Goal: Task Accomplishment & Management: Use online tool/utility

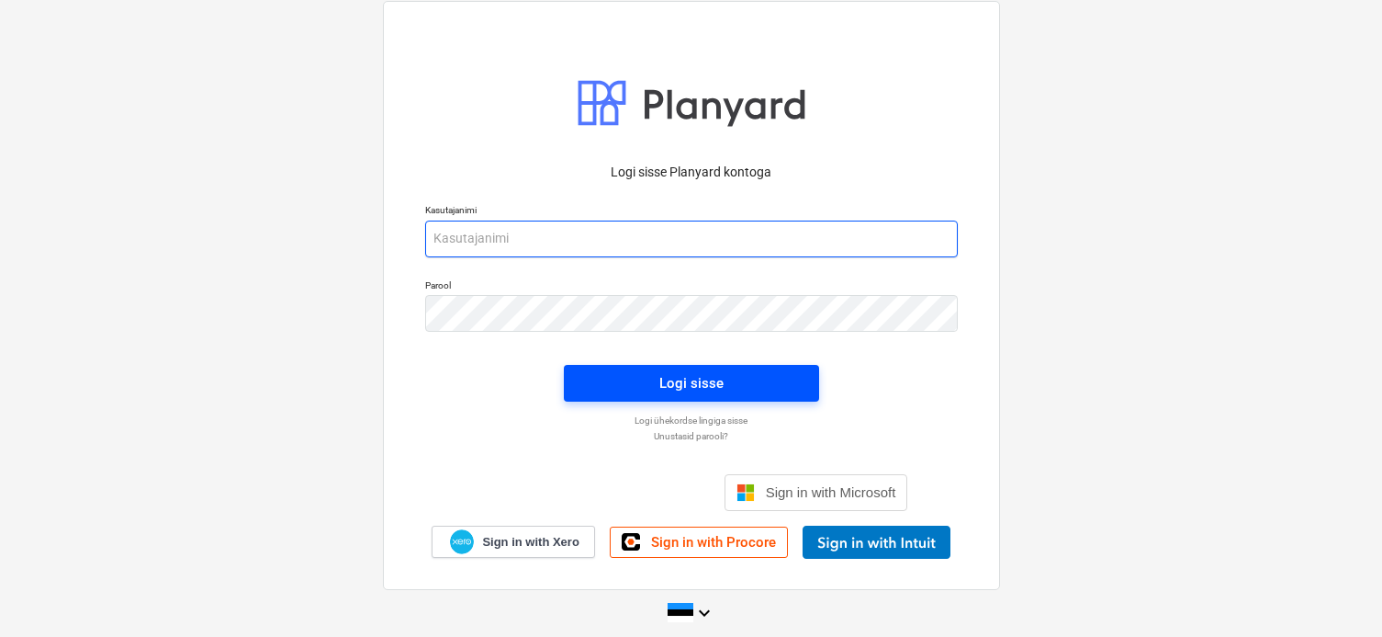
type input "[EMAIL_ADDRESS][PERSON_NAME][DOMAIN_NAME]"
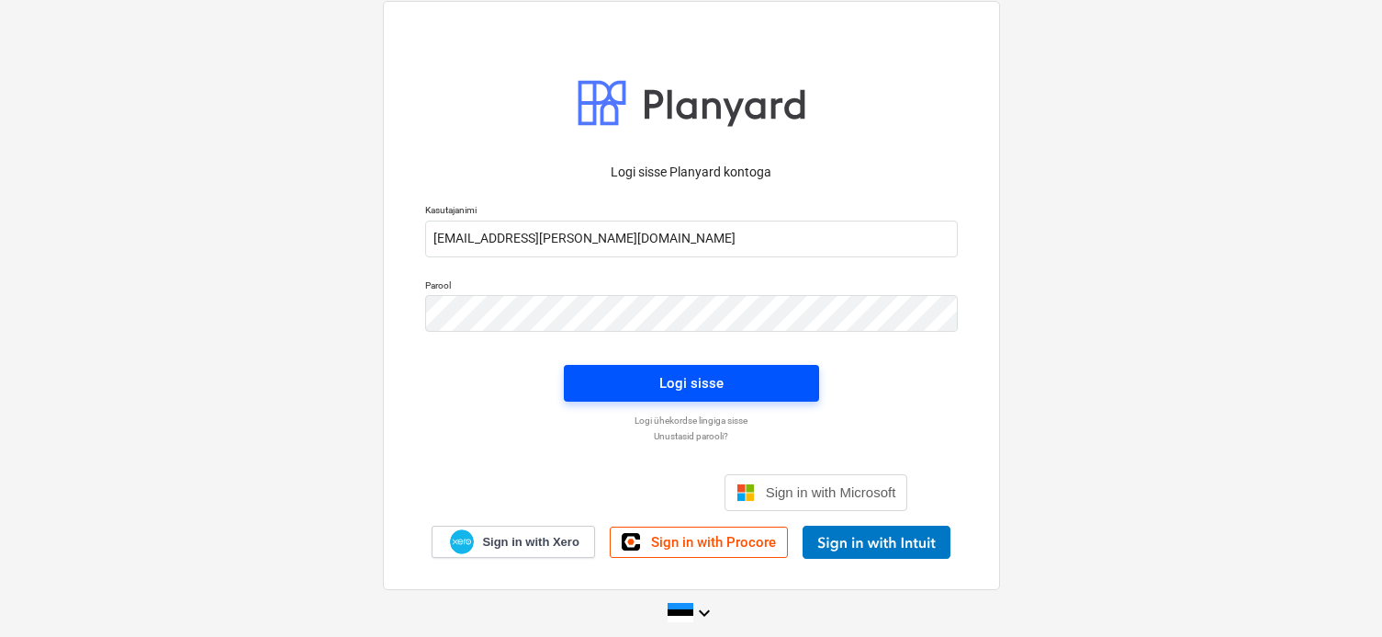
click at [743, 383] on span "Logi sisse" at bounding box center [691, 383] width 211 height 24
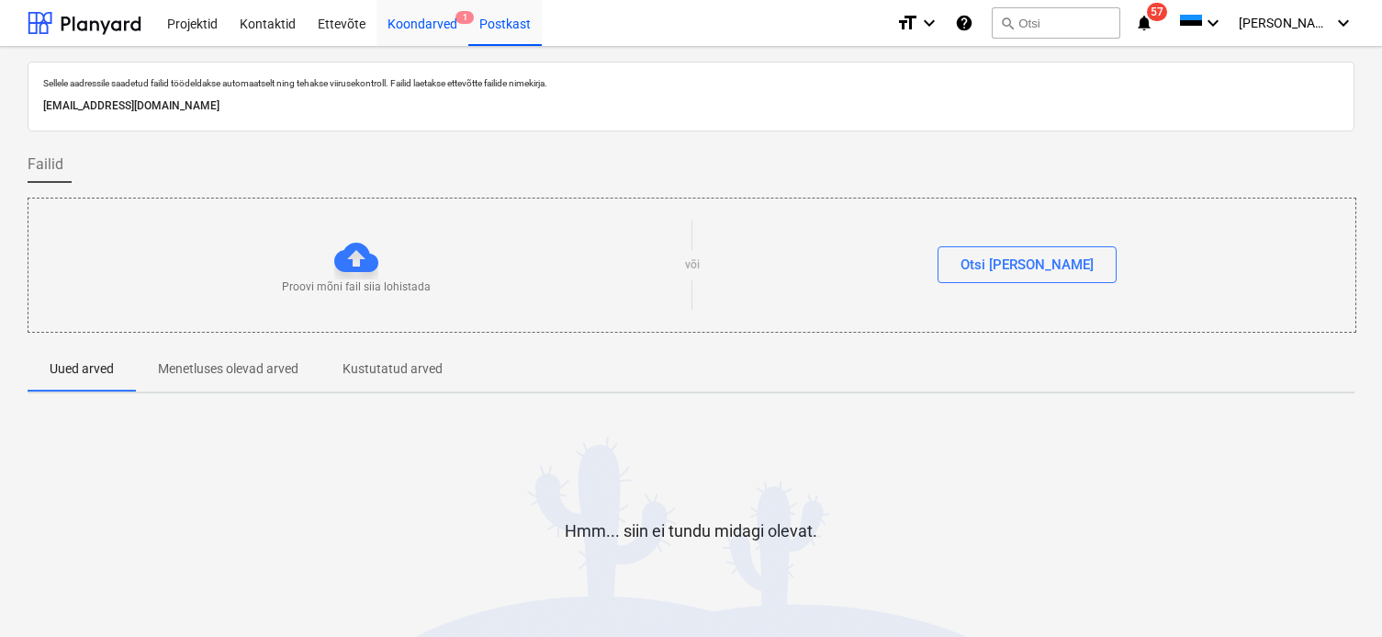
click at [405, 28] on div "Koondarved 1" at bounding box center [423, 22] width 92 height 47
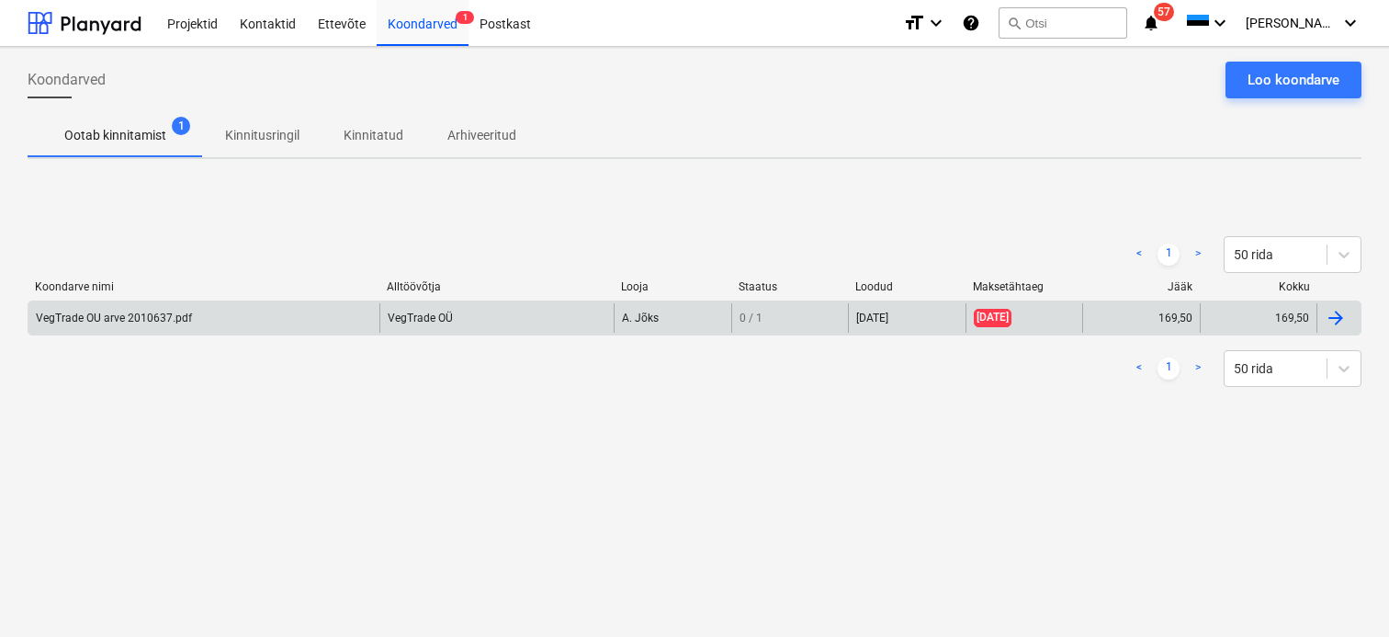
click at [107, 317] on div "VegTrade OU arve 2010637.pdf" at bounding box center [114, 317] width 156 height 13
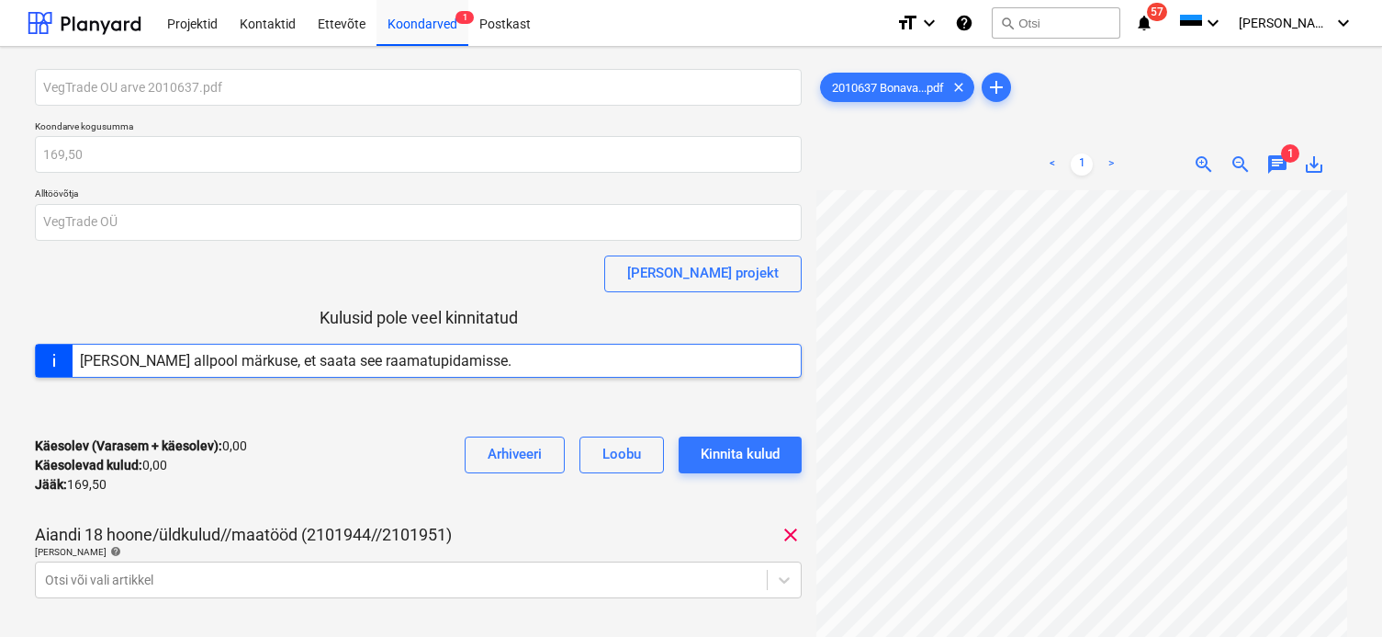
scroll to position [184, 0]
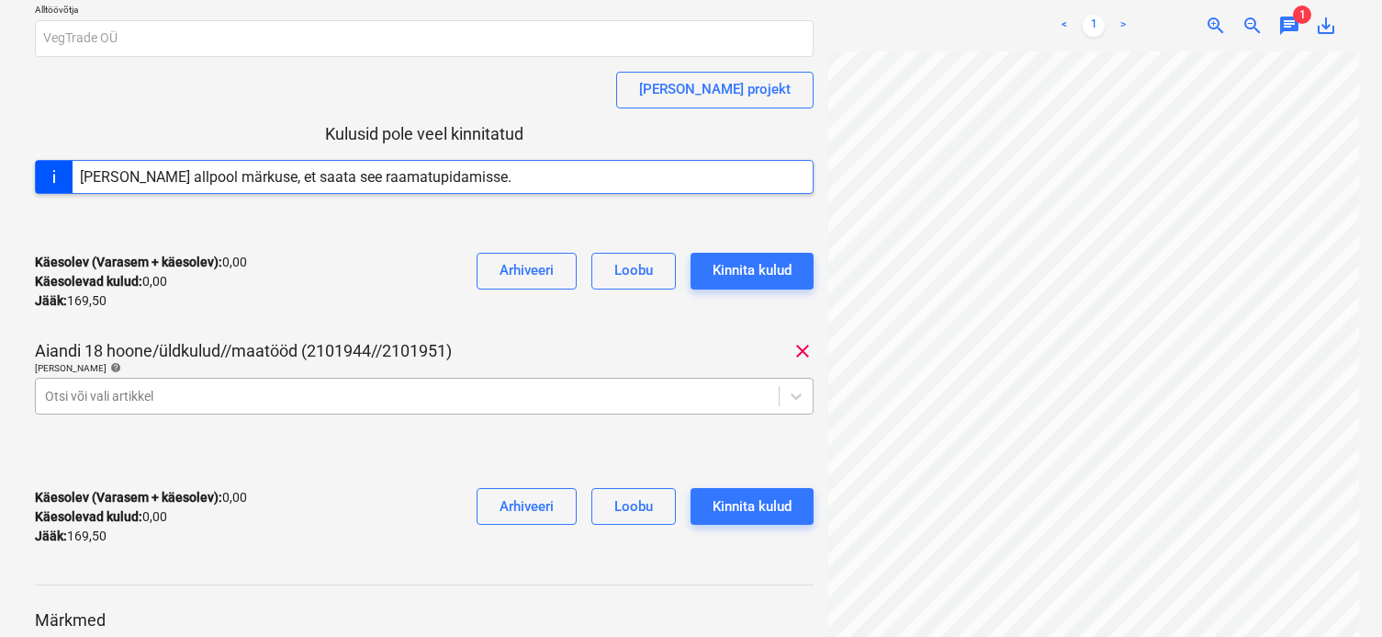
click at [169, 389] on body "Projektid Kontaktid Ettevõte Koondarved 1 Postkast format_size keyboard_arrow_d…" at bounding box center [691, 134] width 1382 height 637
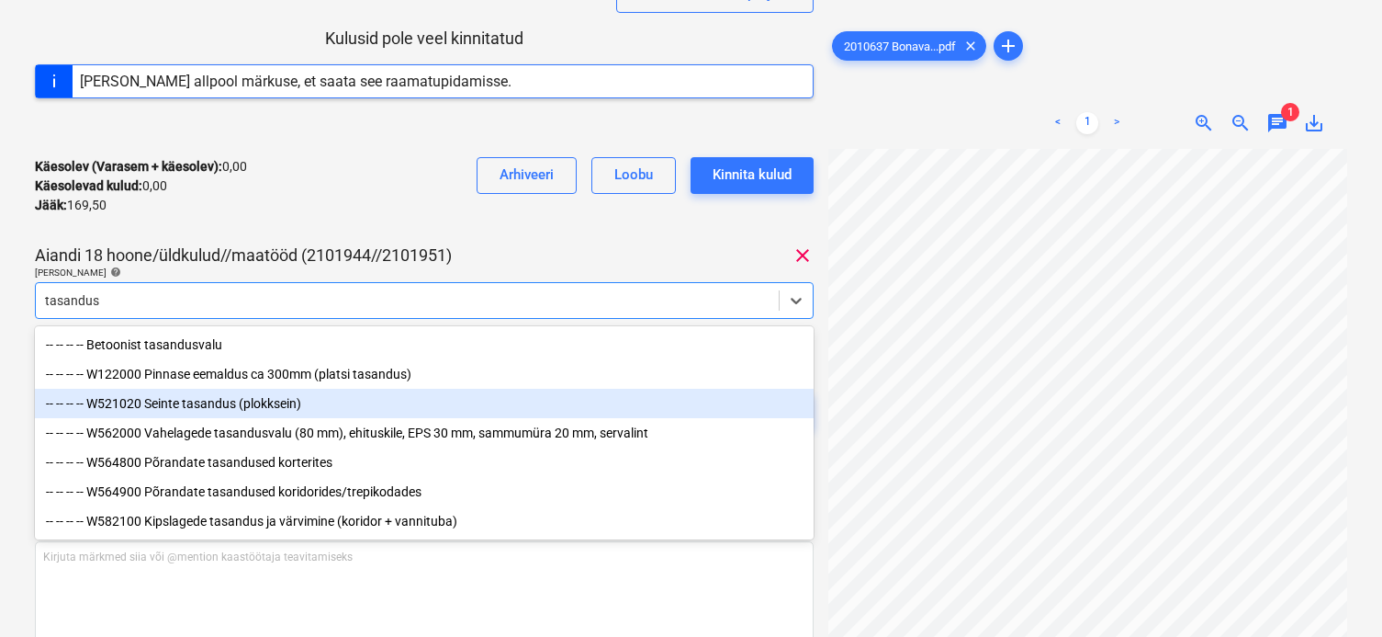
scroll to position [164, 0]
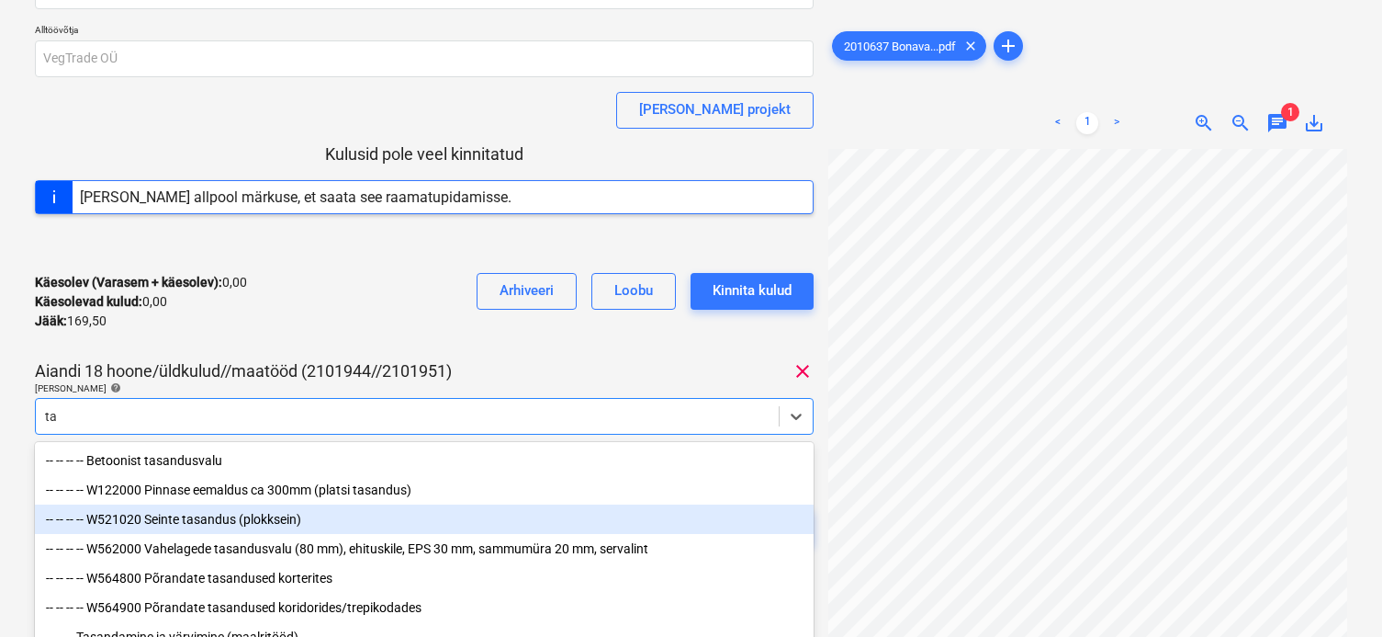
type input "t"
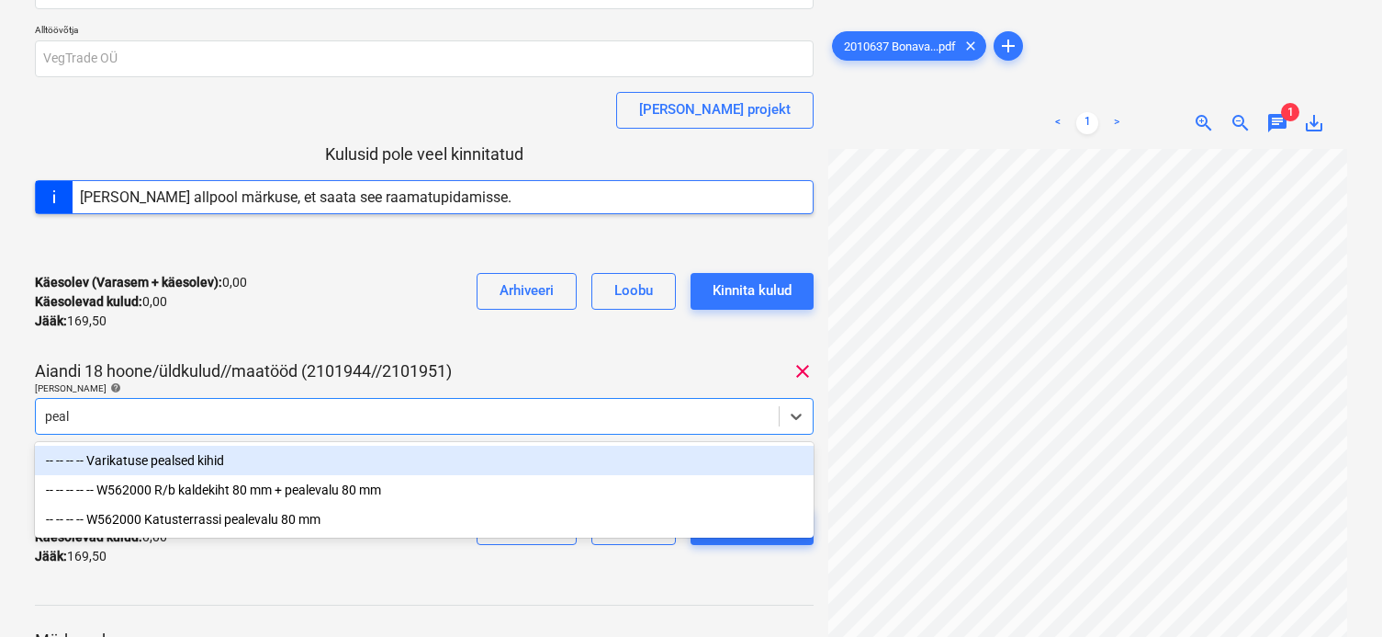
type input "[PERSON_NAME]"
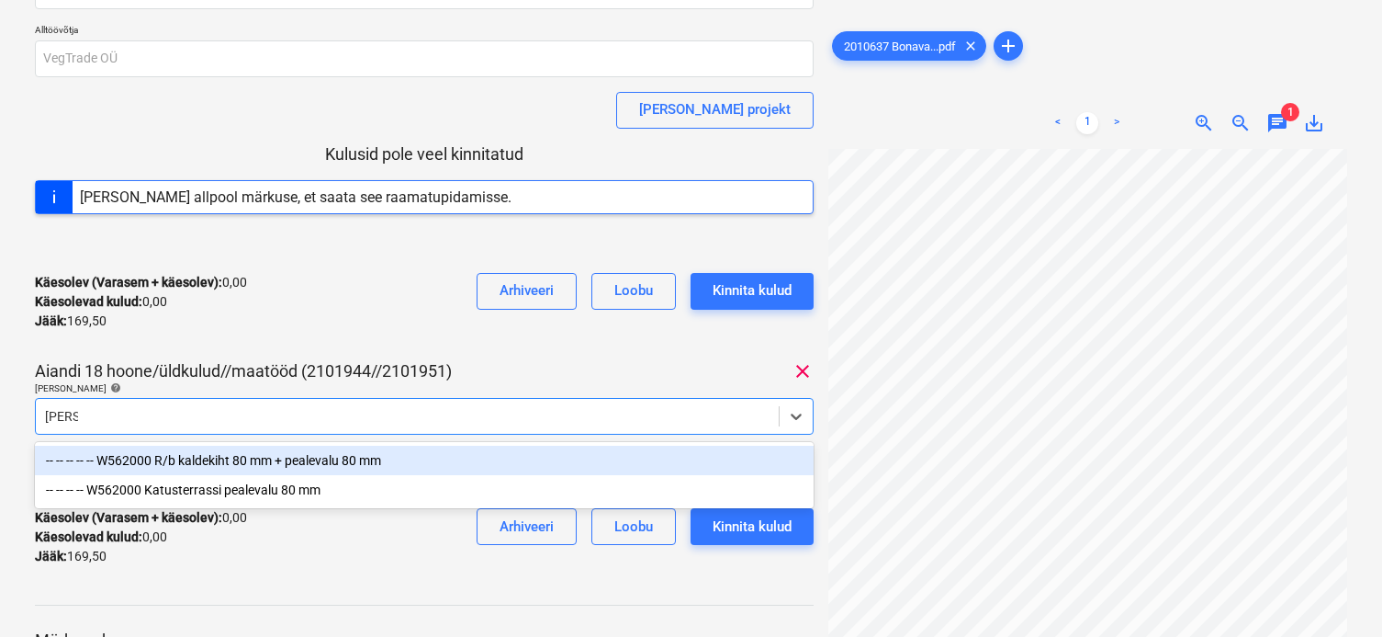
click at [384, 464] on div "-- -- -- -- -- W562000 R/b kaldekiht 80 mm + pealevalu 80 mm" at bounding box center [424, 460] width 779 height 29
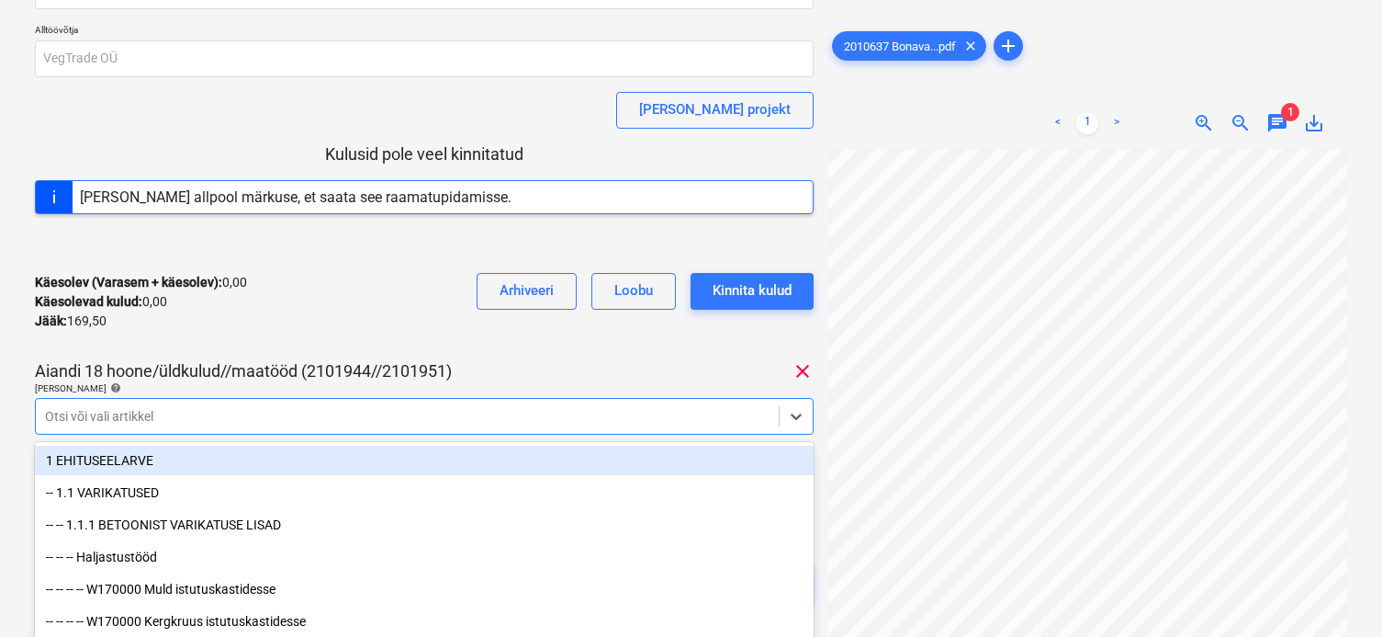
click at [345, 322] on div "Käesolev (Varasem + käesolev) : 0,00 Käesolevad kulud : 0,00 Jääk : 169,50 Arhi…" at bounding box center [424, 301] width 779 height 87
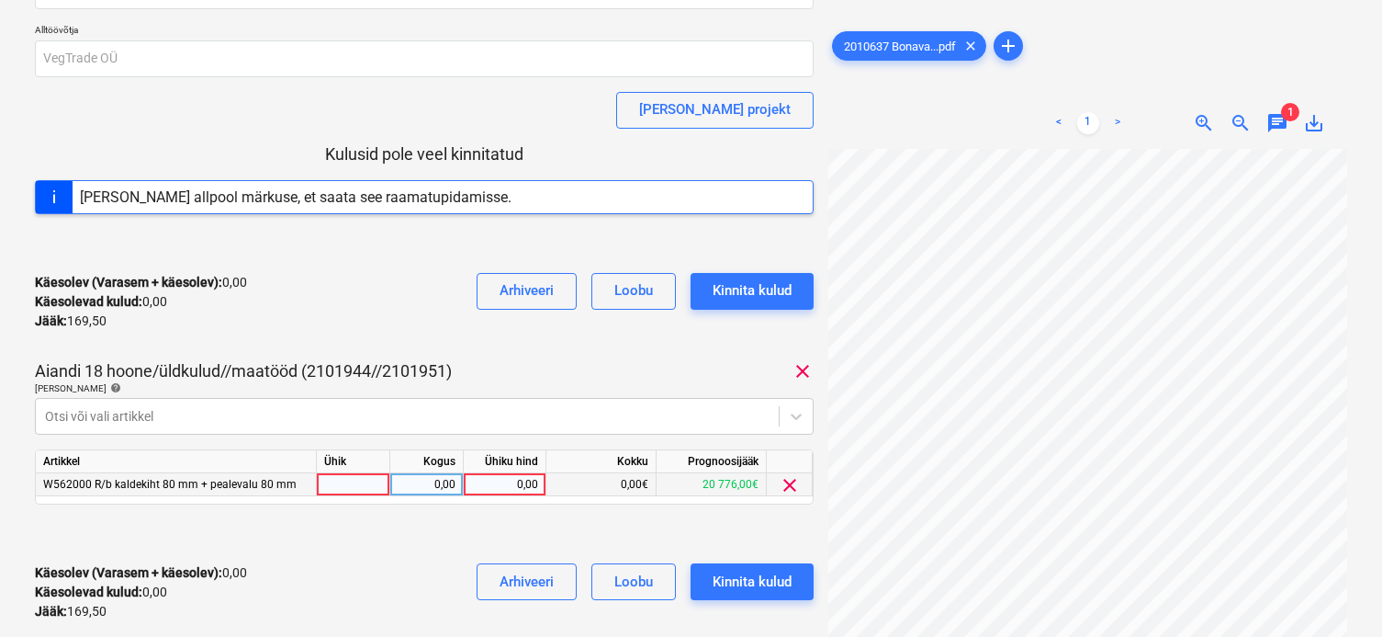
click at [486, 486] on div "0,00" at bounding box center [504, 484] width 67 height 23
type input "169,50"
click at [434, 528] on div at bounding box center [424, 533] width 779 height 29
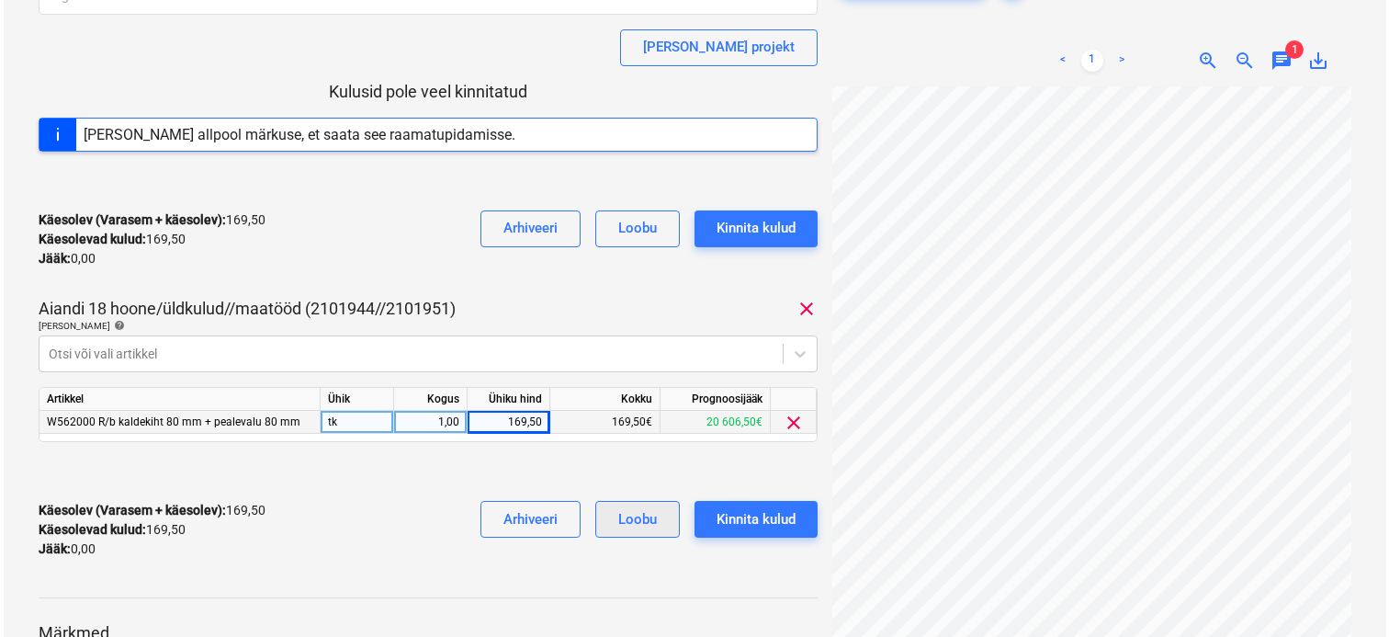
scroll to position [255, 0]
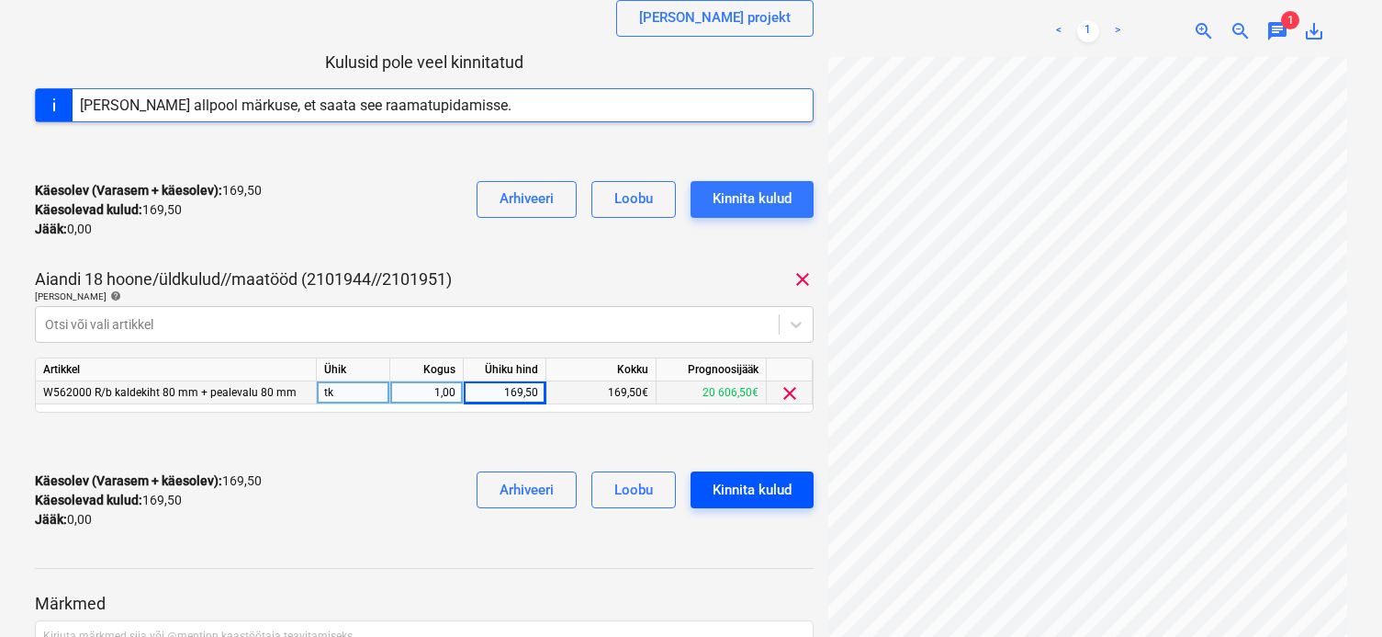
click at [760, 491] on div "Kinnita kulud" at bounding box center [752, 490] width 79 height 24
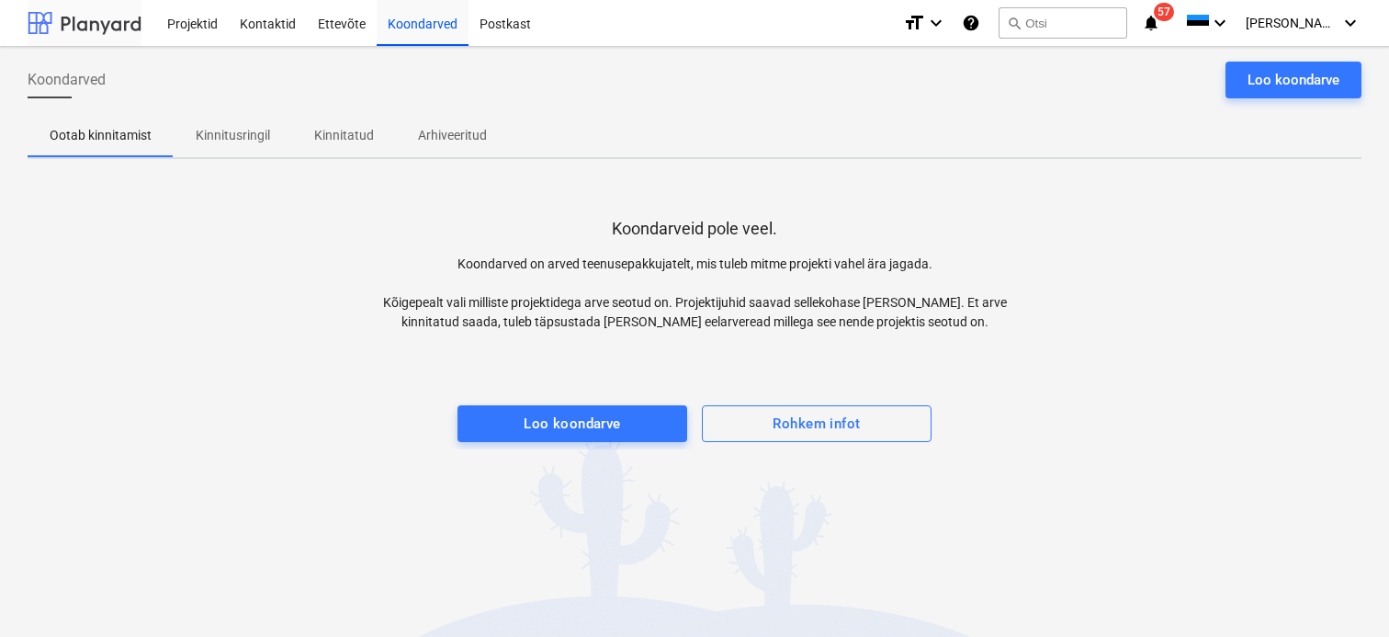
click at [95, 26] on div at bounding box center [85, 23] width 114 height 46
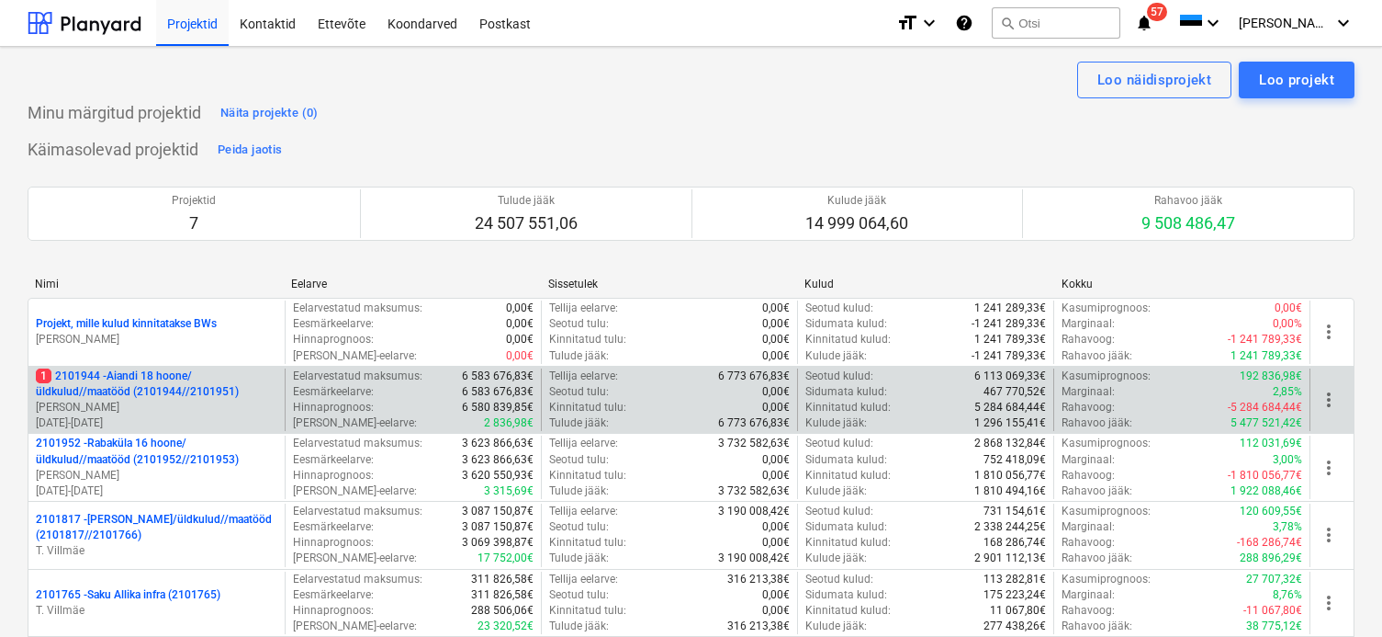
click at [222, 407] on p "[PERSON_NAME]" at bounding box center [157, 408] width 242 height 16
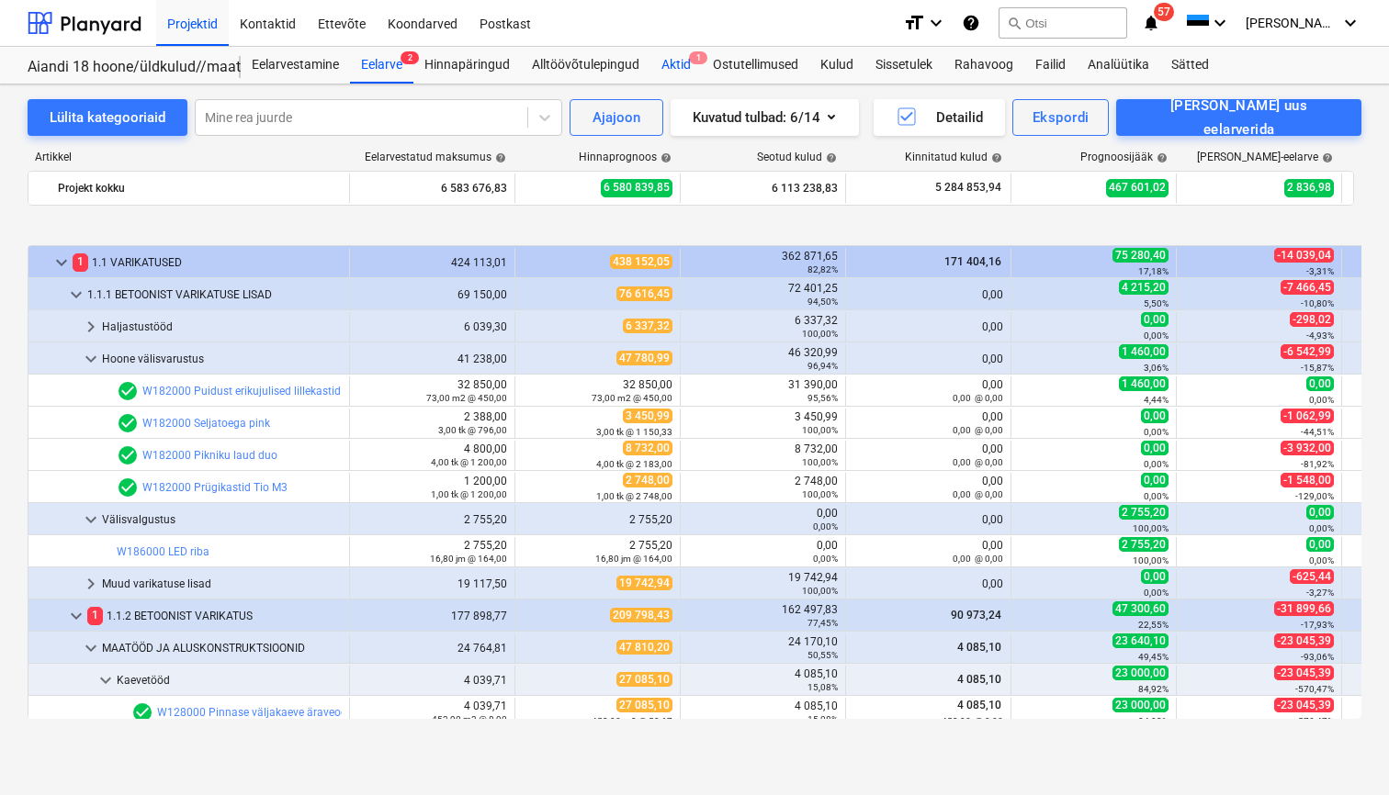
click at [676, 63] on div "Aktid 1" at bounding box center [675, 65] width 51 height 37
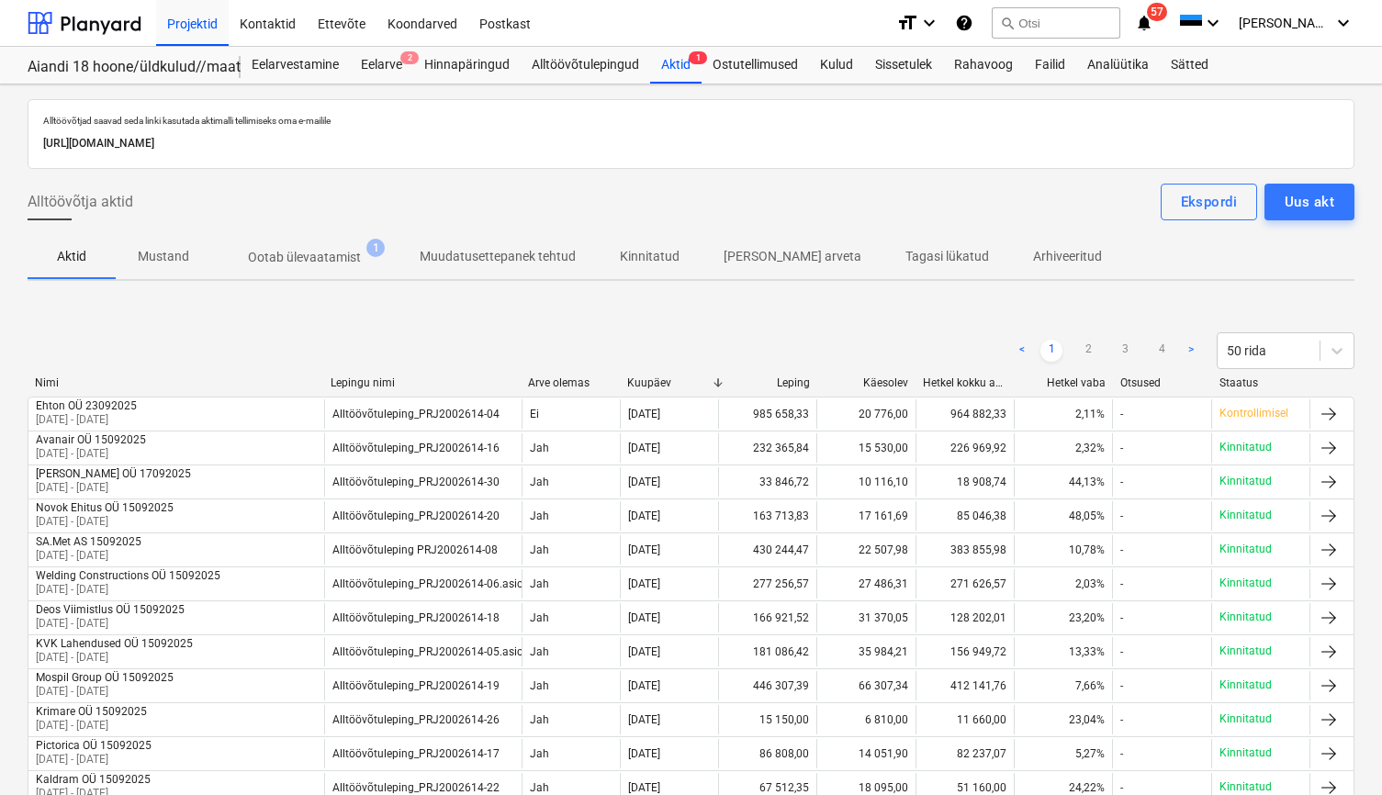
click at [346, 265] on p "Ootab ülevaatamist" at bounding box center [304, 257] width 113 height 19
